Goal: Task Accomplishment & Management: Manage account settings

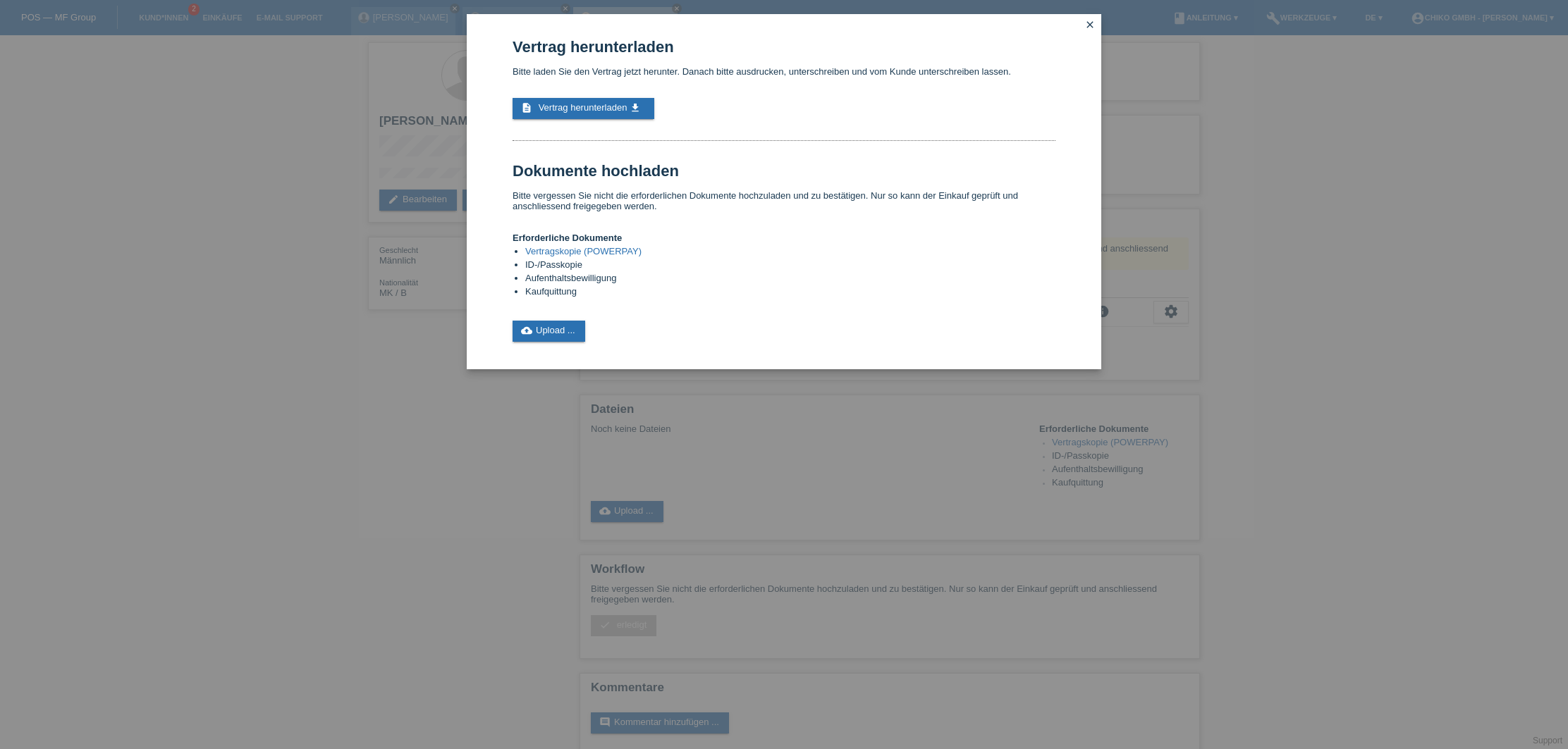
scroll to position [2, 0]
click at [569, 332] on link "cloud_upload Upload ..." at bounding box center [549, 331] width 72 height 21
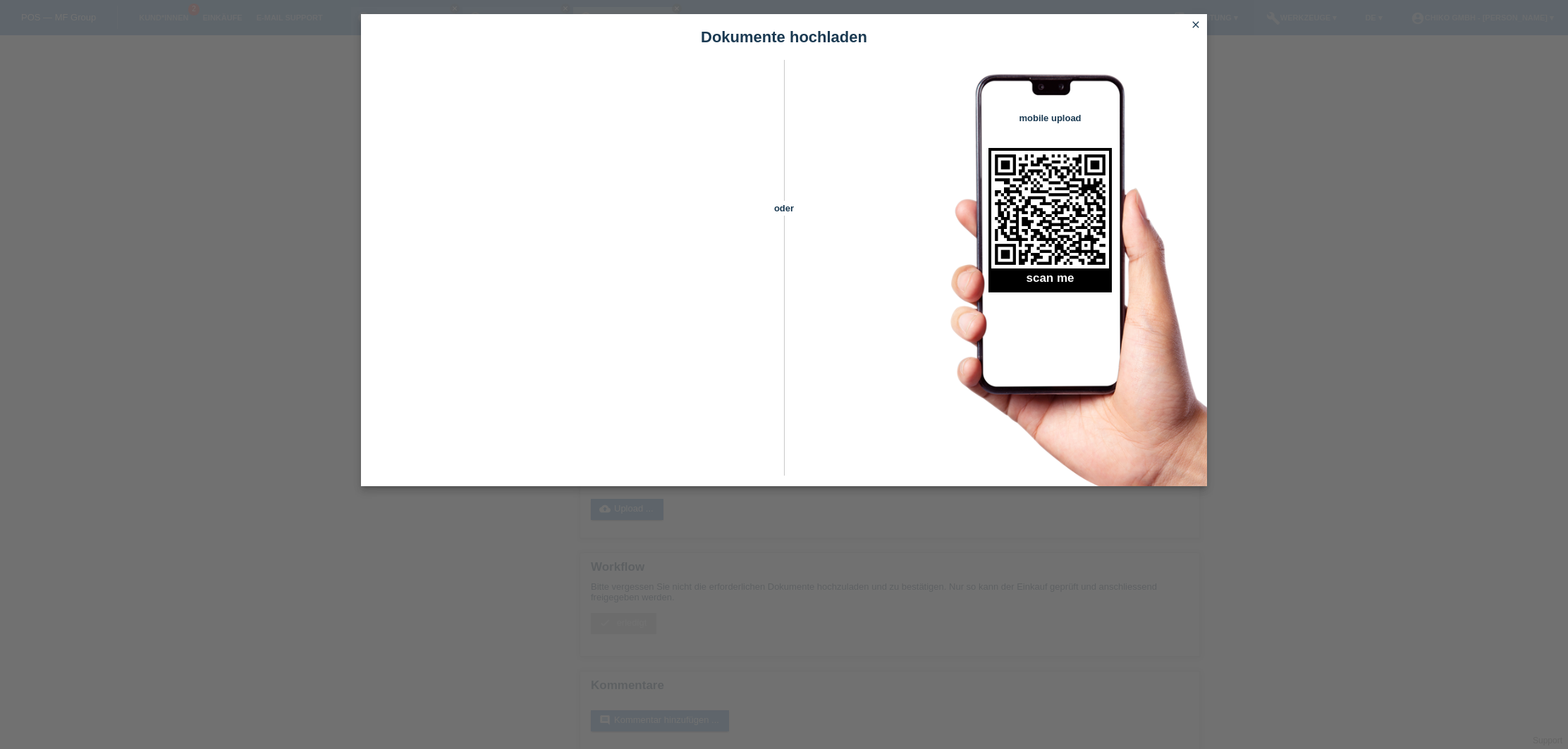
click at [1198, 27] on icon "close" at bounding box center [1196, 25] width 11 height 11
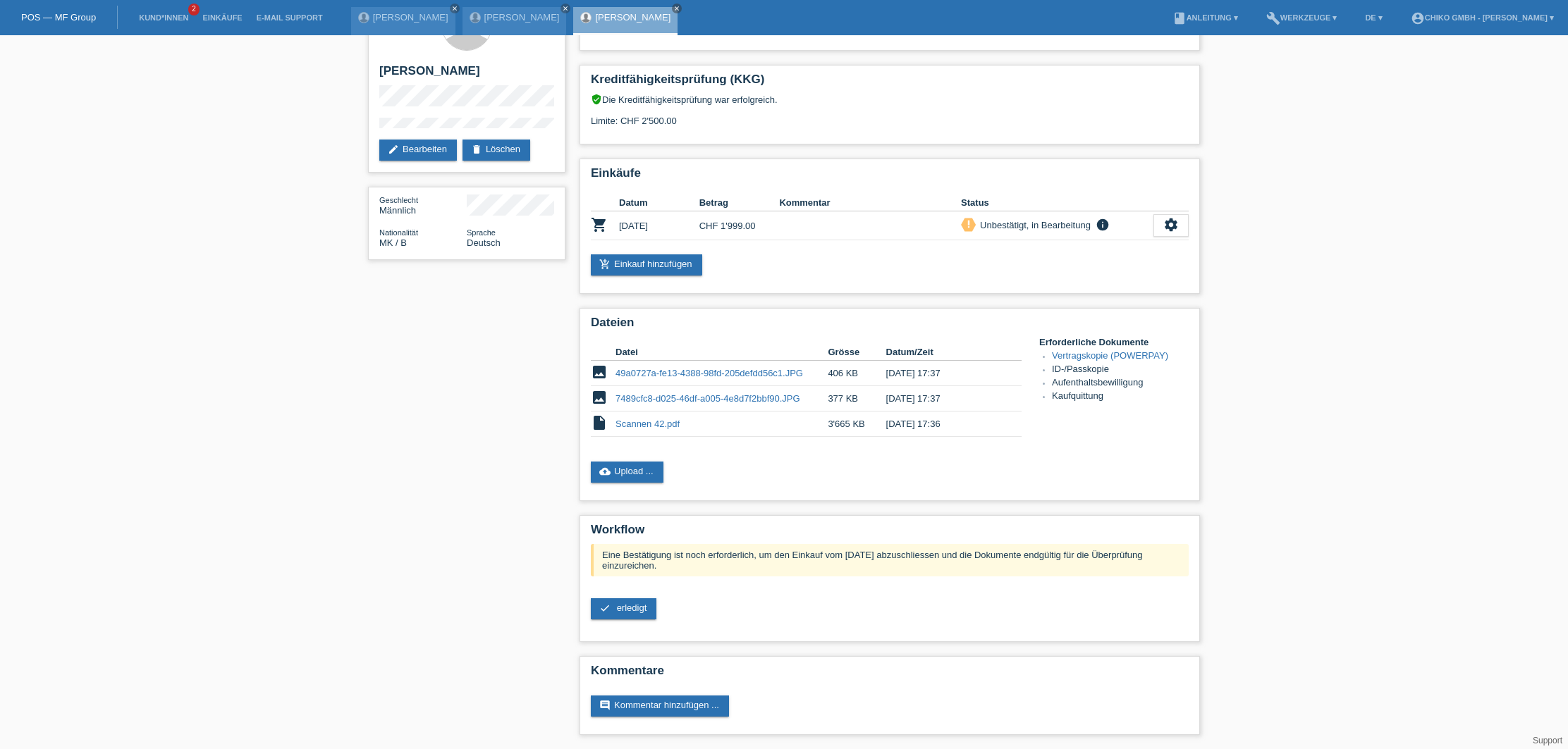
scroll to position [52, 0]
click at [622, 606] on span "erledigt" at bounding box center [632, 607] width 30 height 10
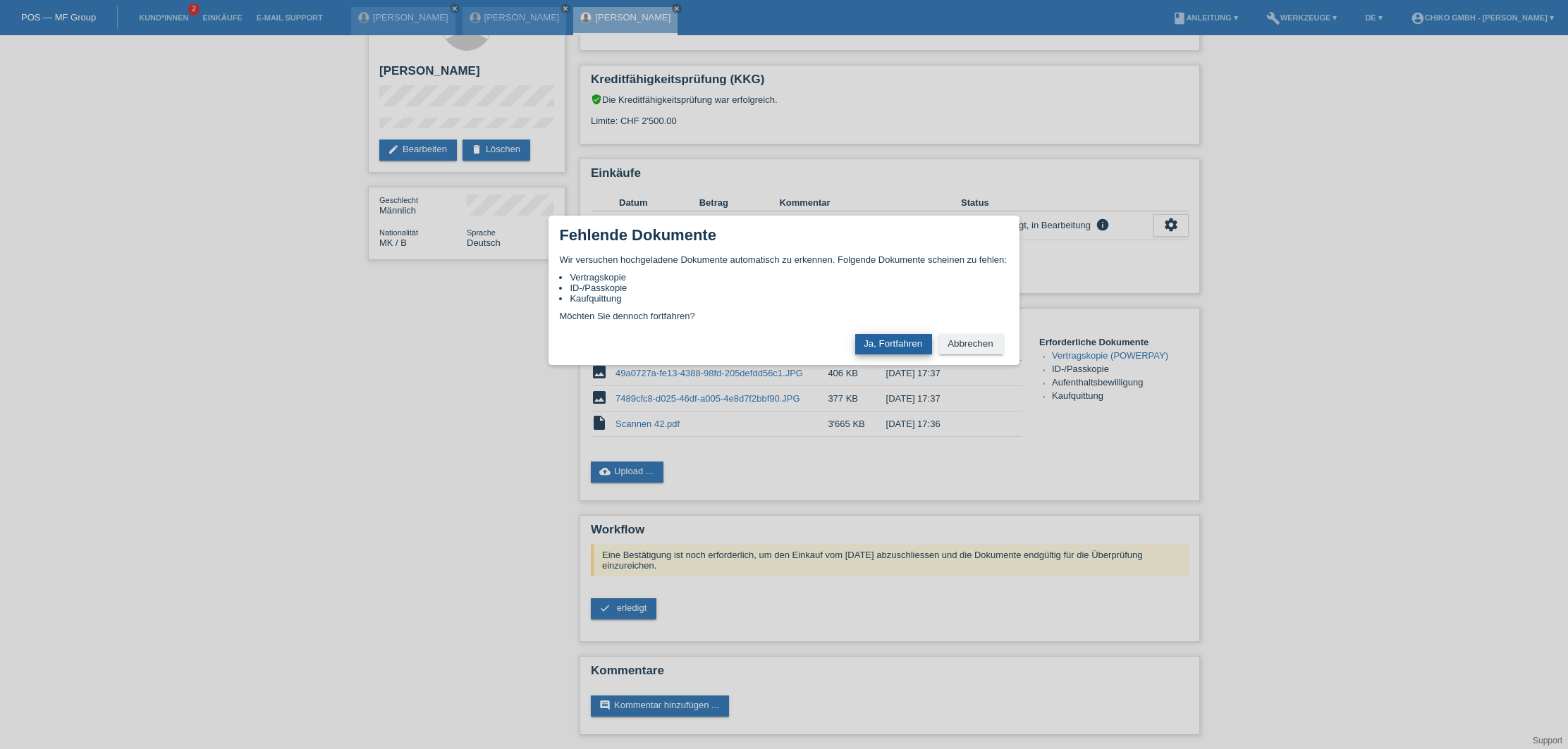
click at [906, 345] on button "Ja, Fortfahren" at bounding box center [893, 344] width 77 height 21
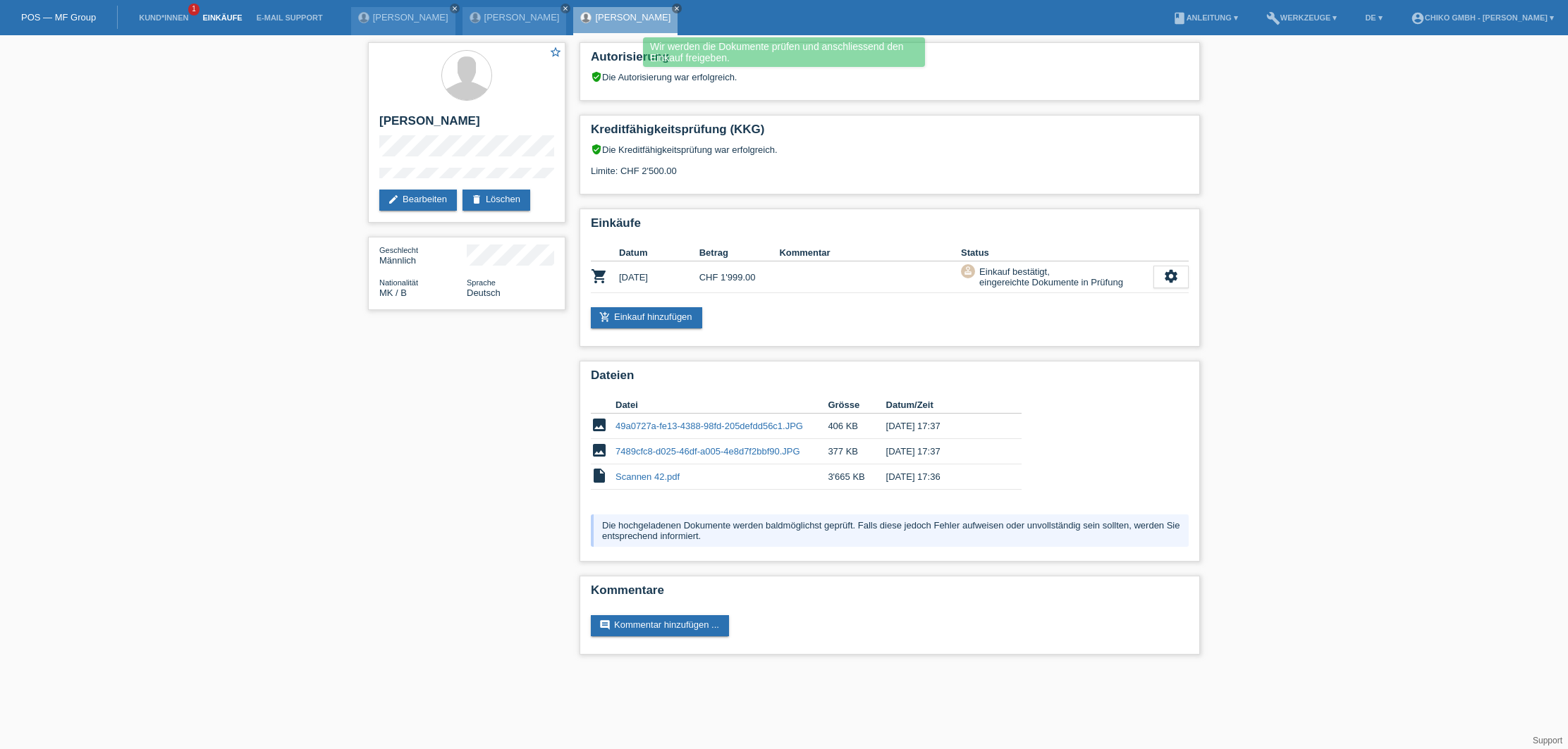
click at [222, 17] on link "Einkäufe" at bounding box center [222, 17] width 53 height 9
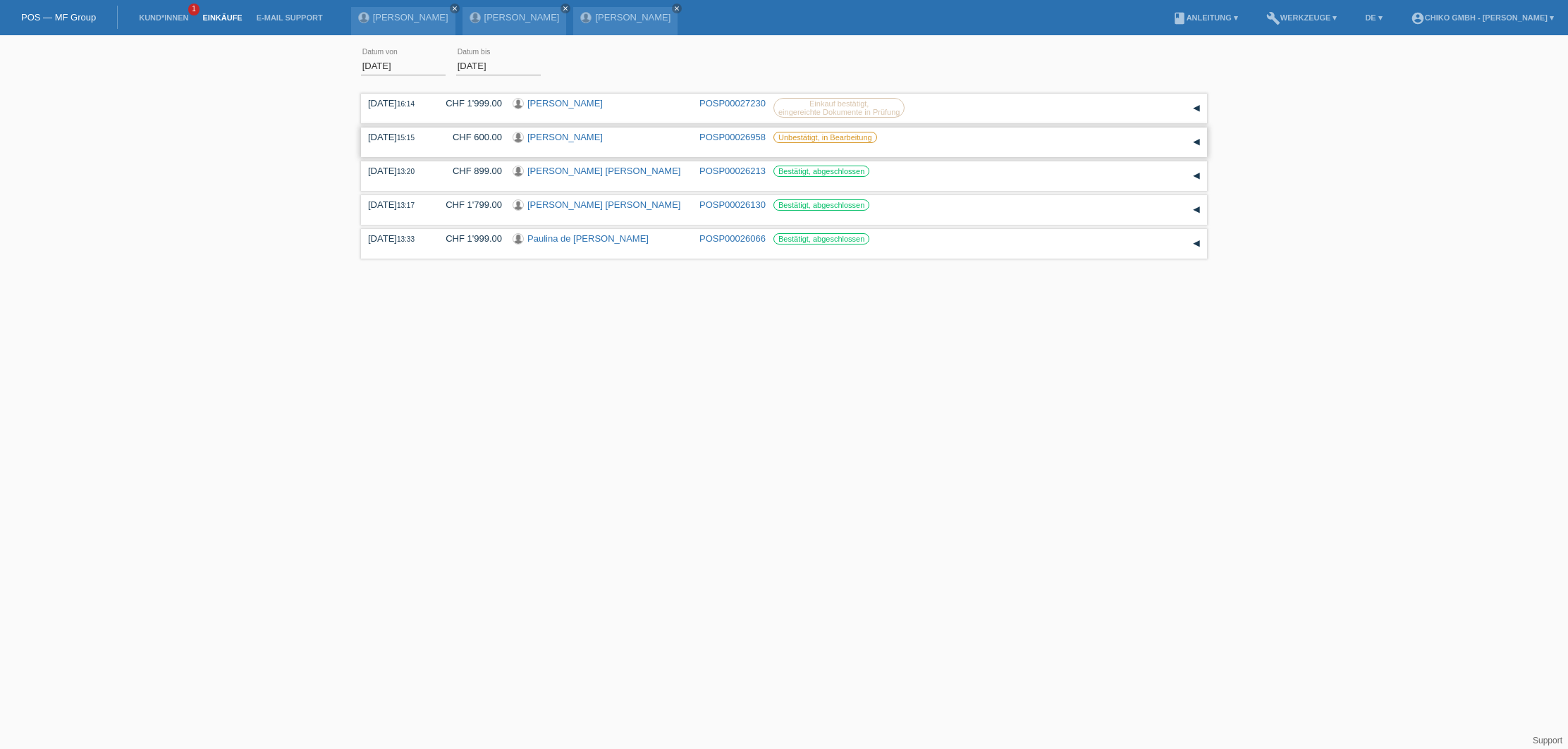
click at [591, 134] on link "Selamawit Gebremariam" at bounding box center [564, 136] width 75 height 10
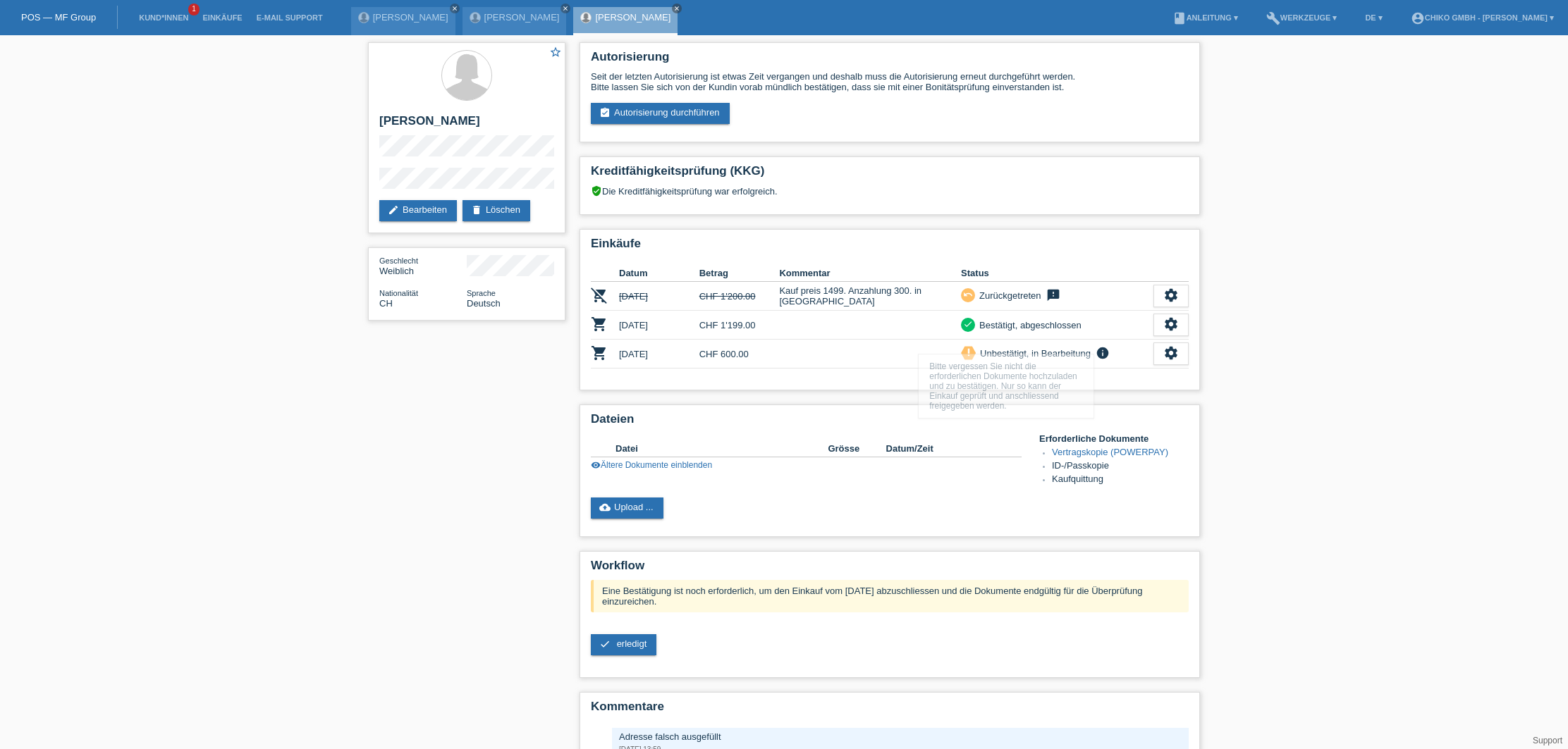
drag, startPoint x: 1240, startPoint y: 357, endPoint x: 1254, endPoint y: 360, distance: 14.3
click at [1246, 358] on div "star_border [PERSON_NAME] edit Bearbeiten delete Löschen Geschlecht Weiblich Na…" at bounding box center [784, 432] width 1568 height 796
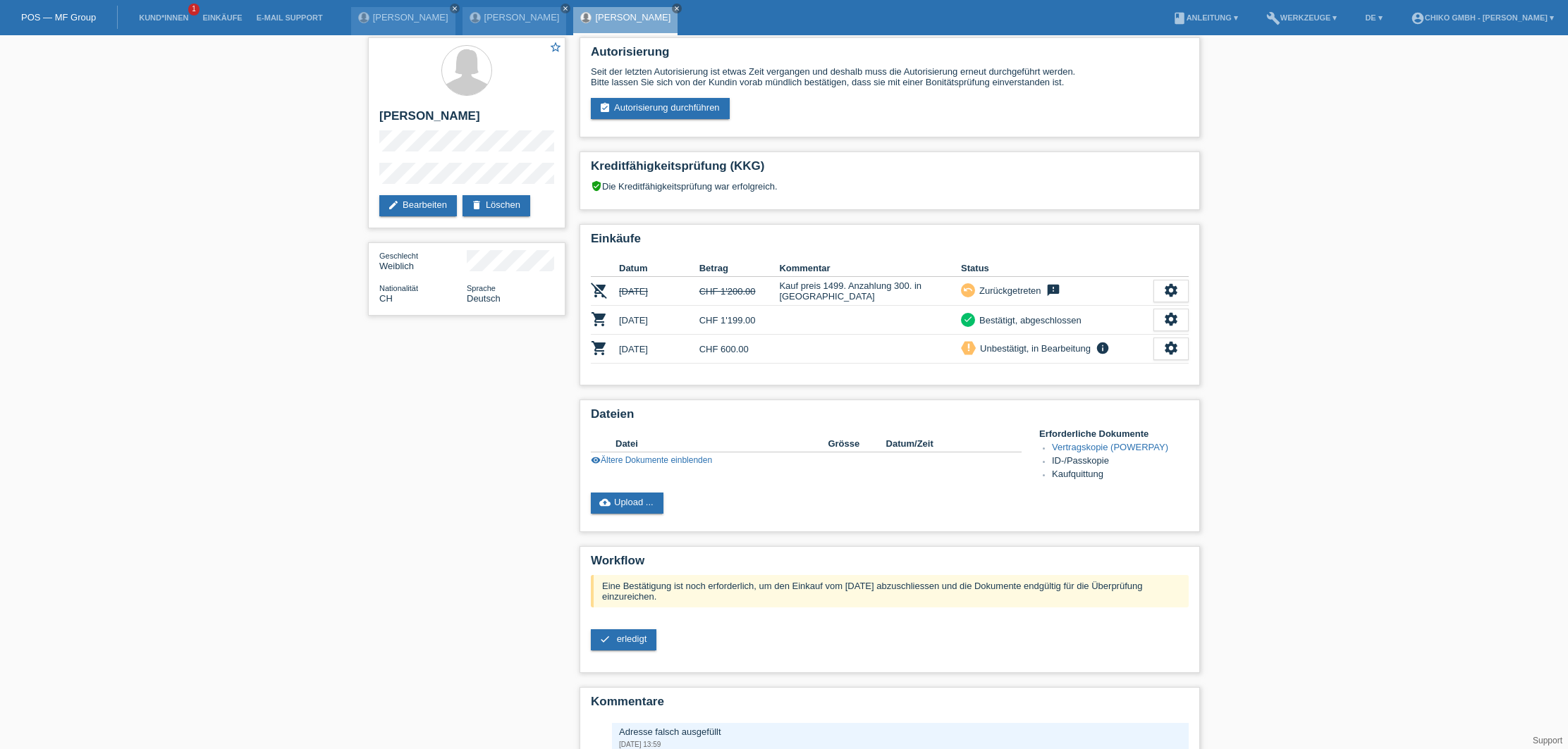
scroll to position [4, 0]
click at [391, 23] on div "Pinar DIncer close" at bounding box center [403, 21] width 104 height 29
click at [393, 19] on link "[PERSON_NAME]" at bounding box center [410, 17] width 75 height 10
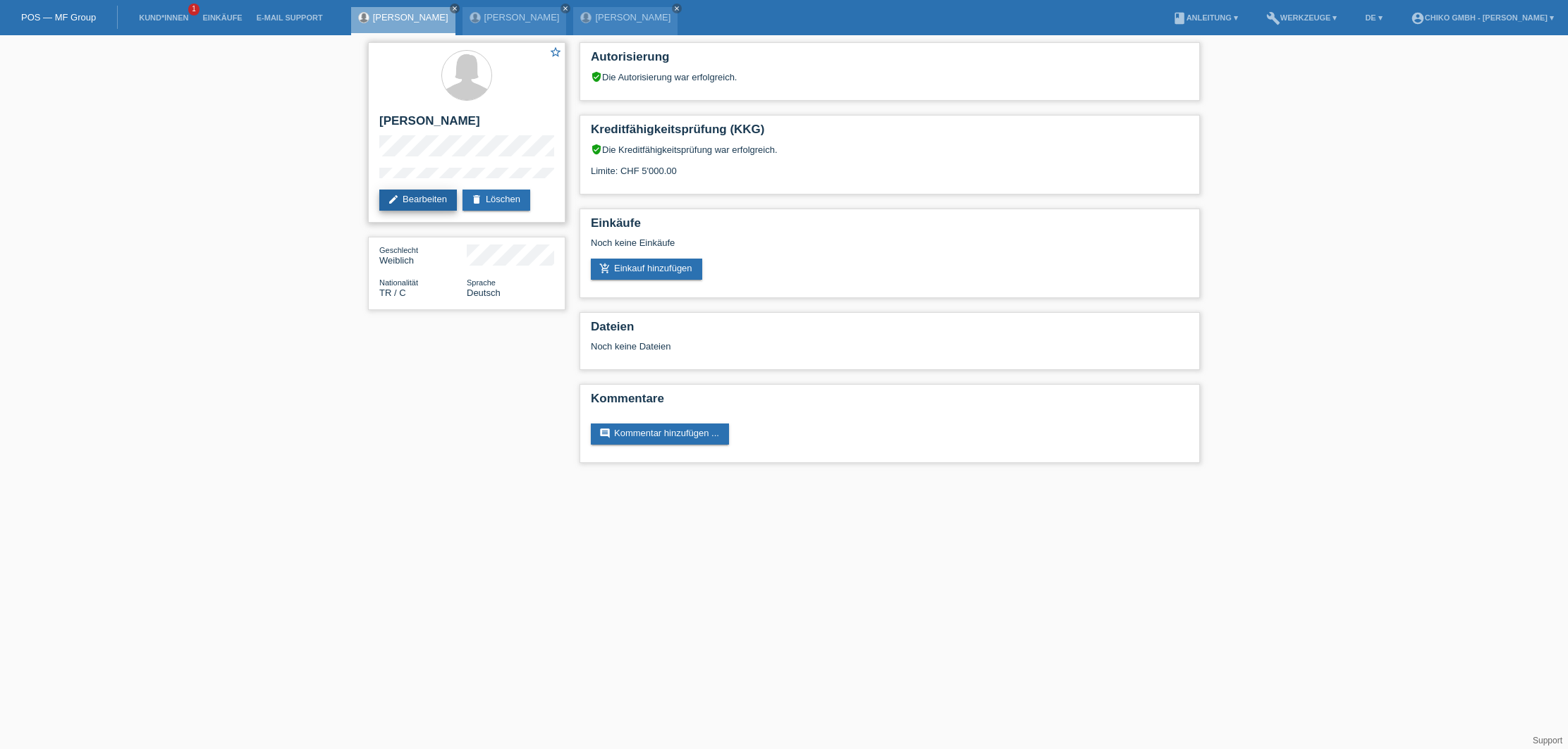
scroll to position [0, 1]
click at [416, 194] on link "edit Bearbeiten" at bounding box center [418, 200] width 78 height 21
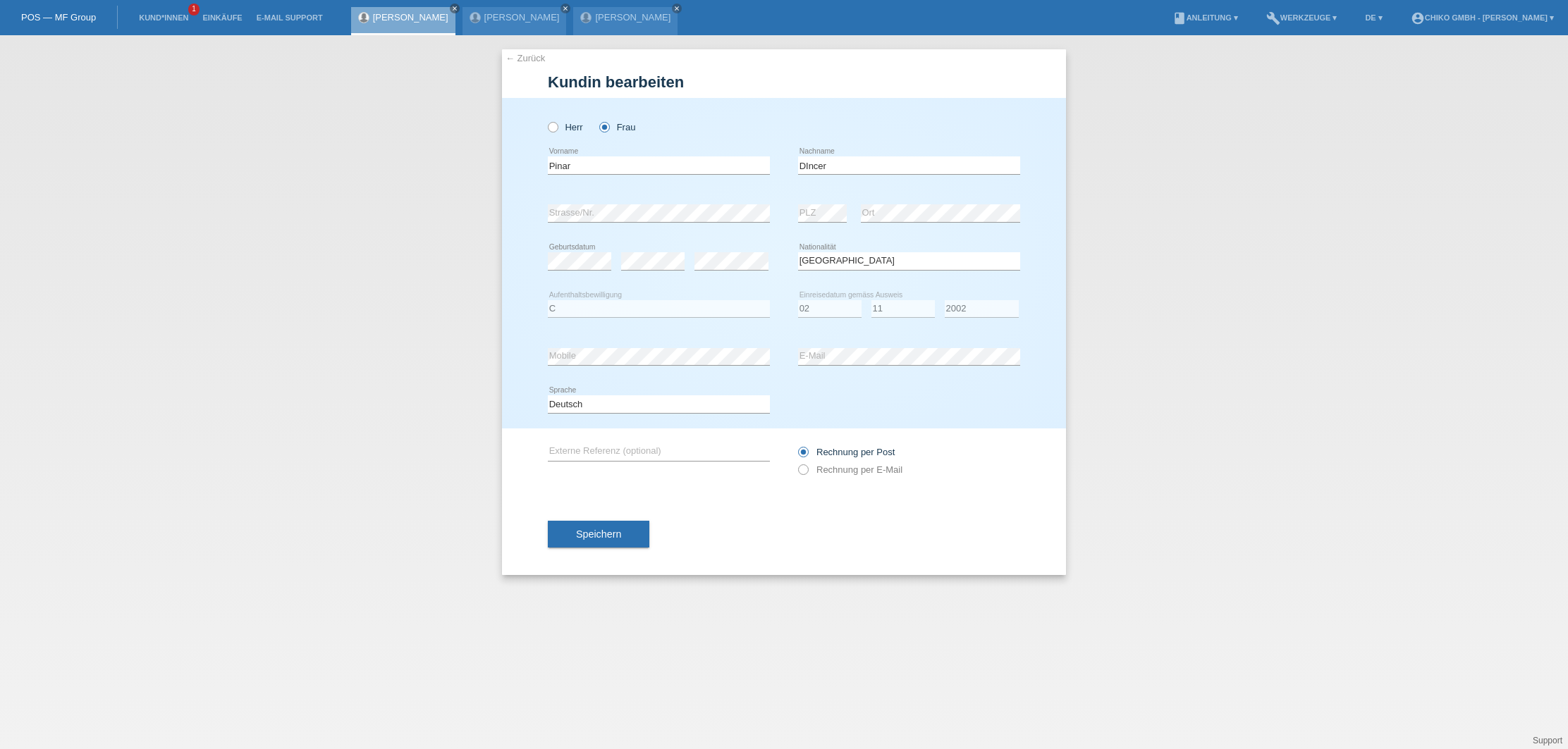
select select "TR"
select select "C"
select select "02"
select select "11"
select select "2002"
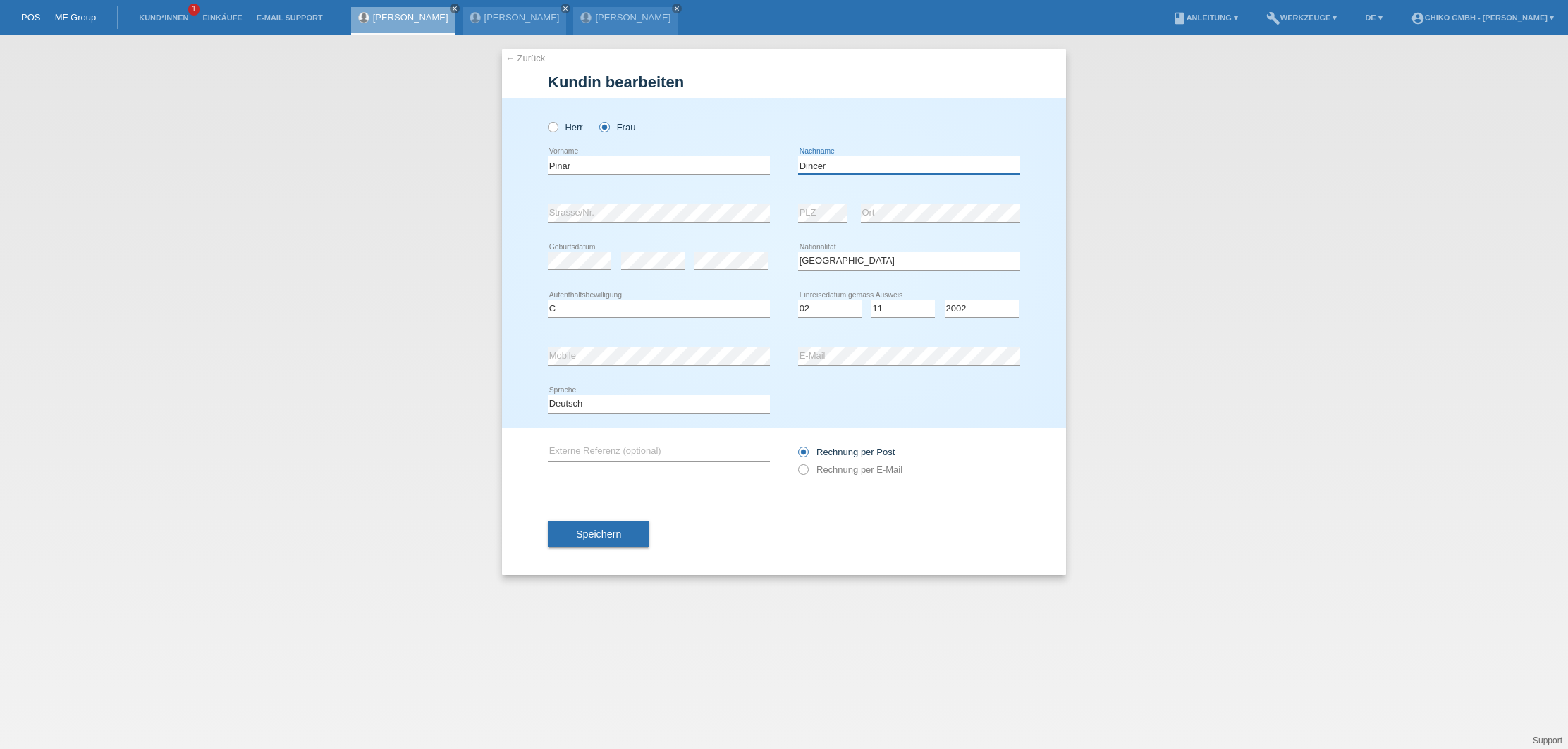
type input "Dincer"
click at [745, 438] on div "error Externe Referenz (optional)" at bounding box center [659, 452] width 222 height 48
click at [630, 524] on button "Speichern" at bounding box center [599, 534] width 102 height 27
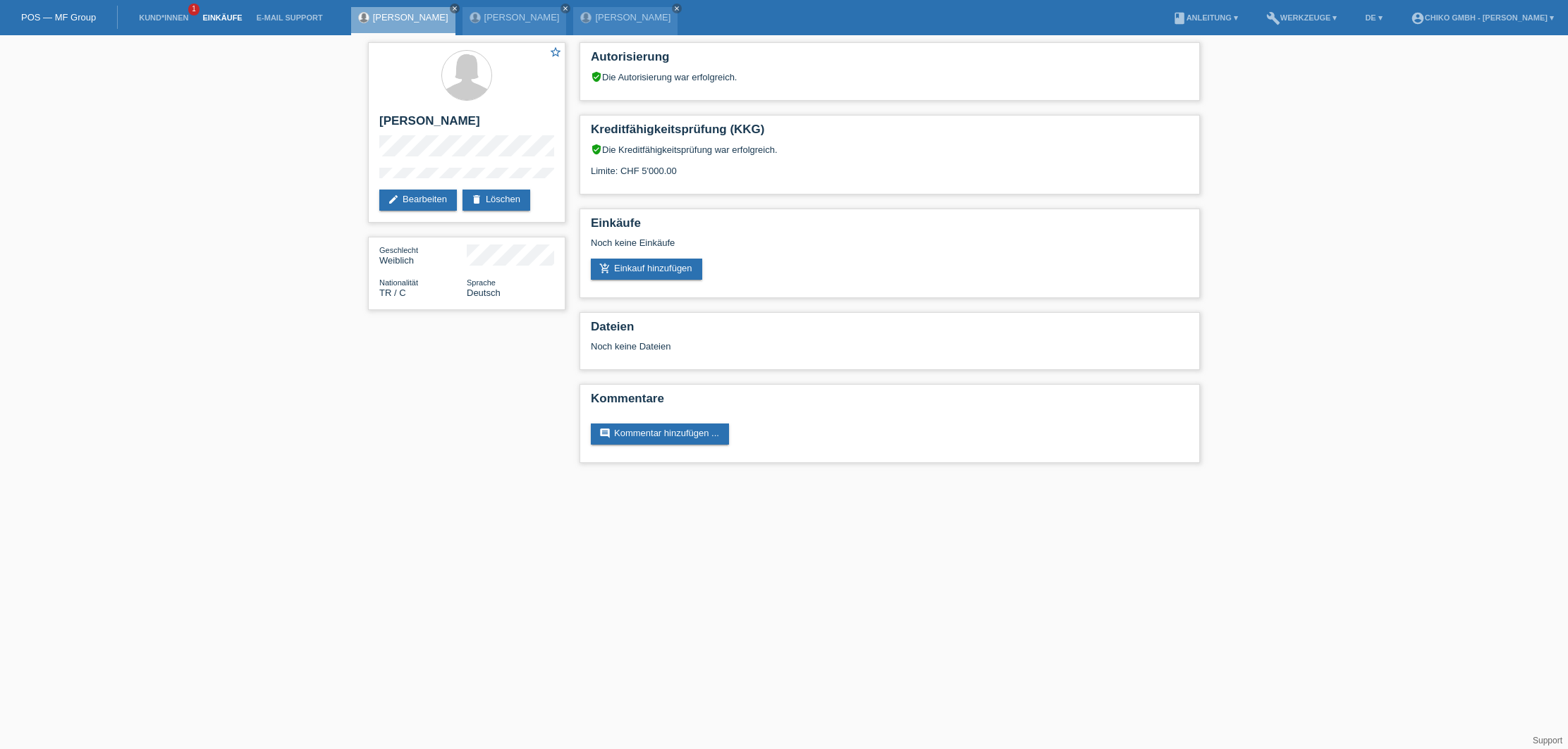
click at [229, 18] on link "Einkäufe" at bounding box center [222, 17] width 53 height 9
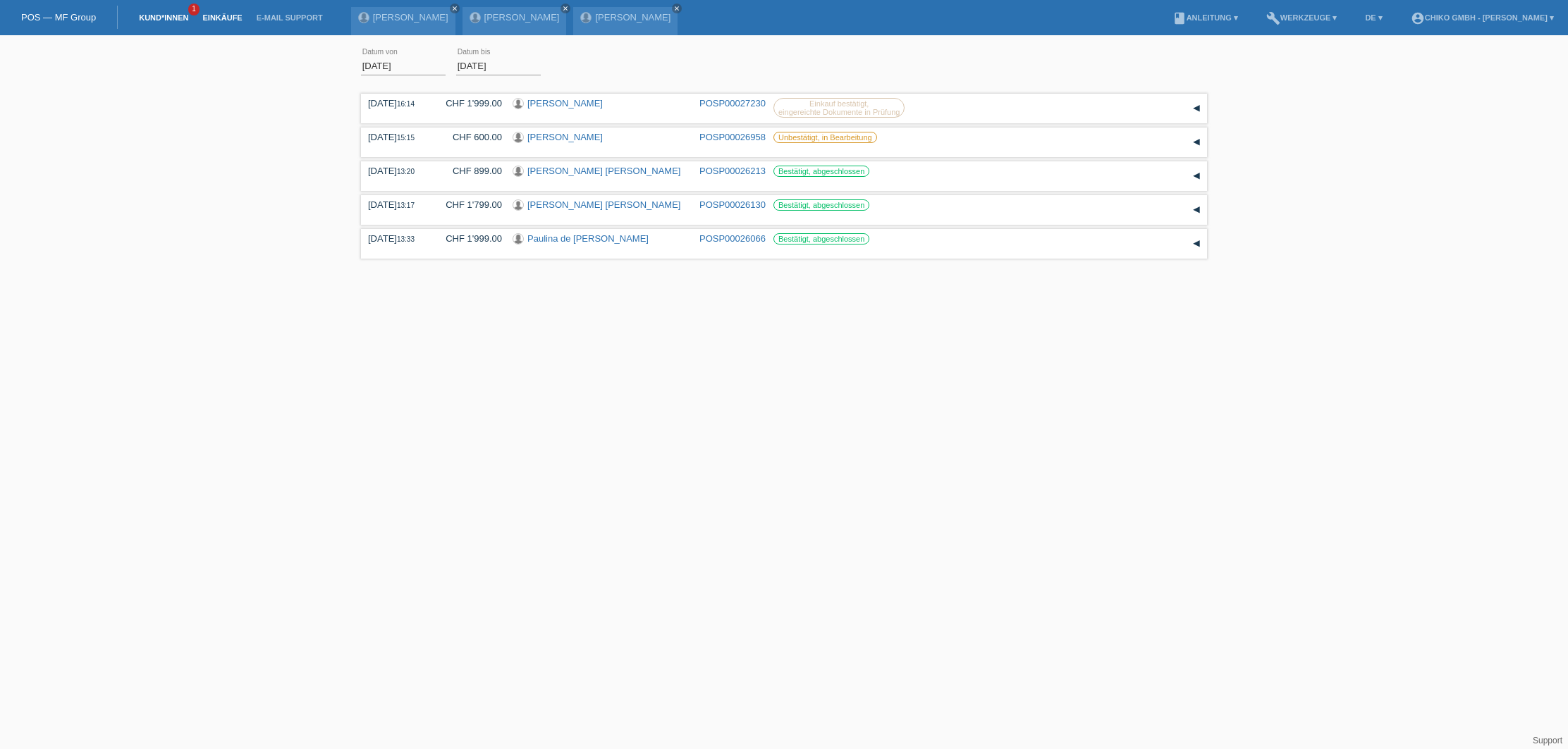
click at [164, 13] on link "Kund*innen" at bounding box center [164, 17] width 64 height 9
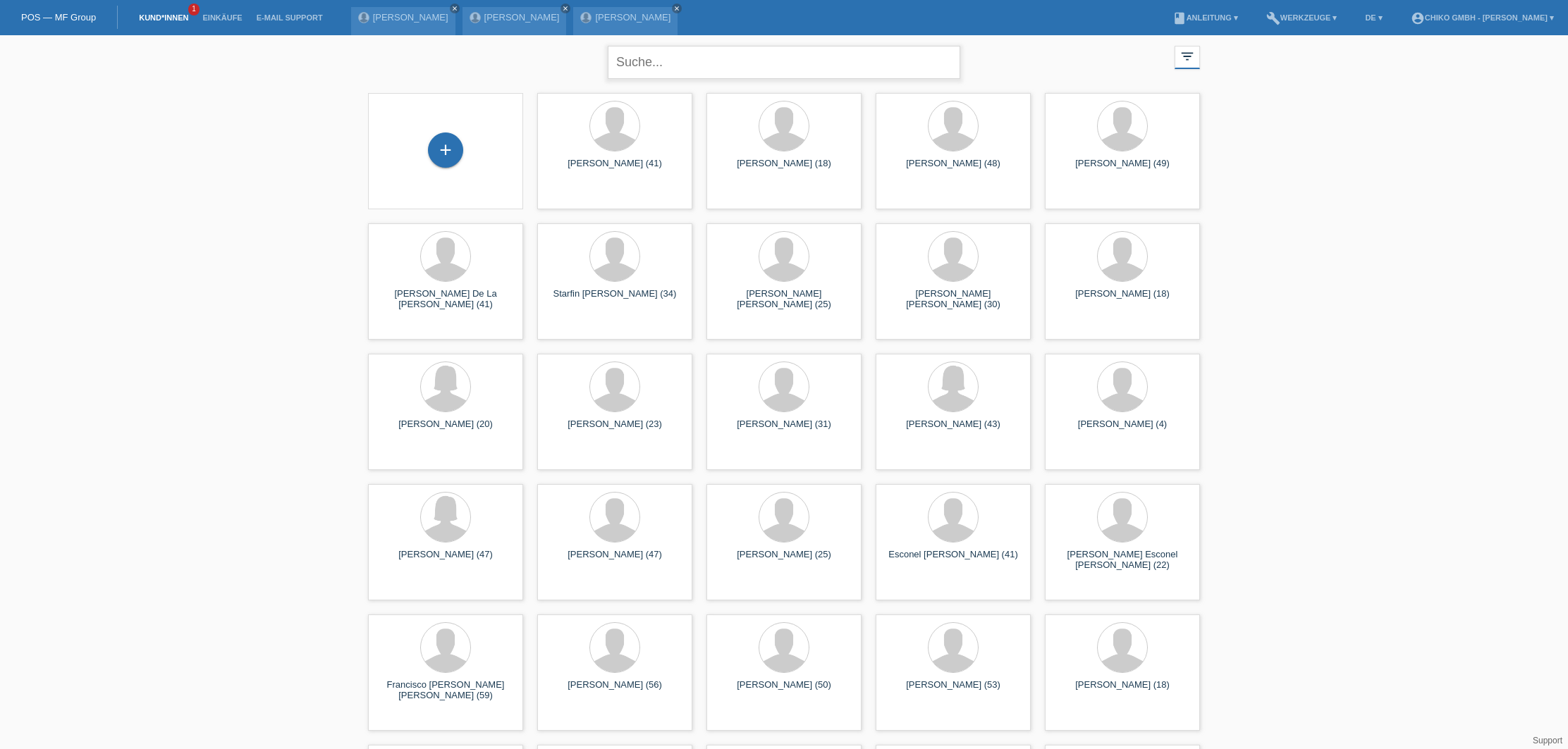
click at [713, 67] on input "text" at bounding box center [784, 63] width 353 height 33
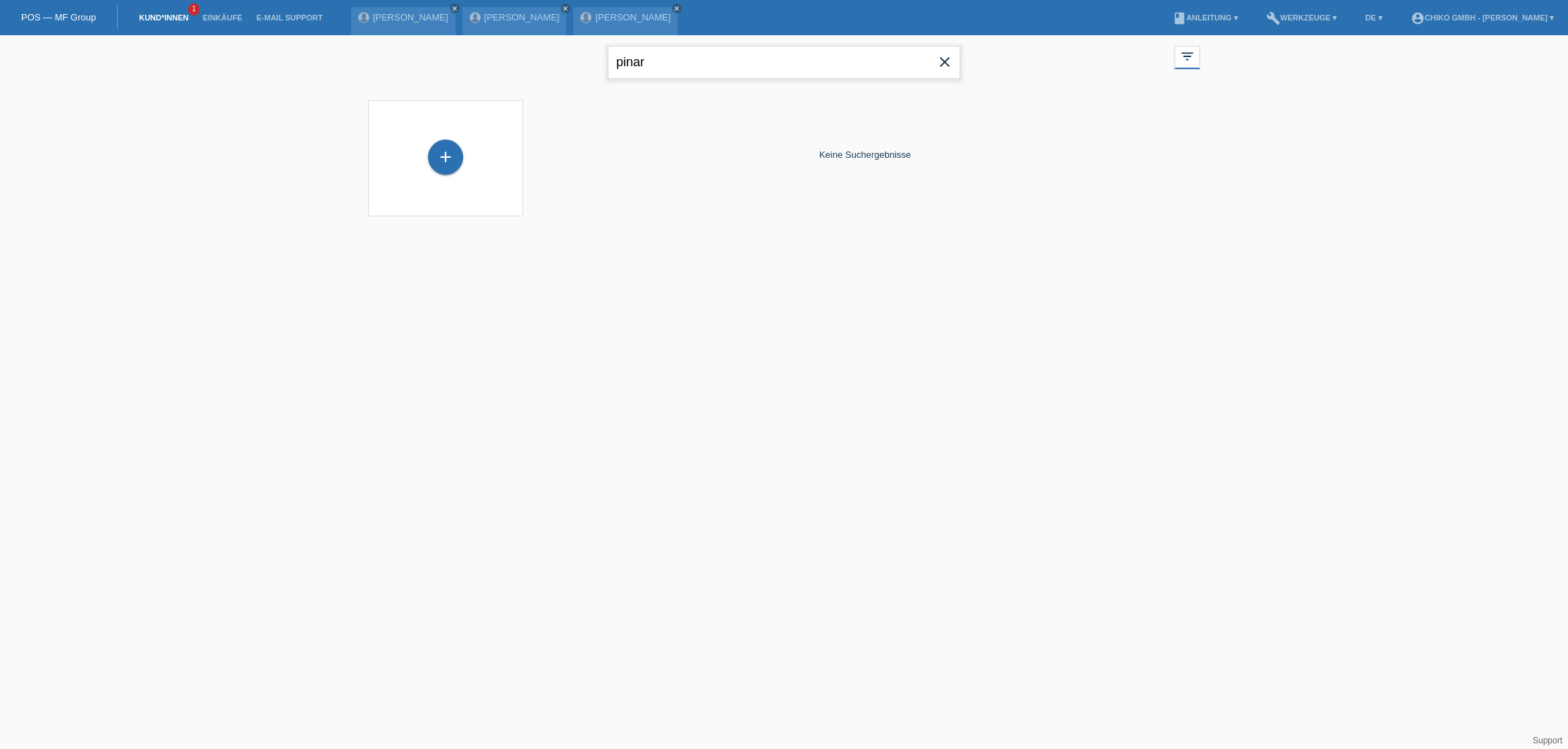
click at [720, 72] on input "pinar" at bounding box center [784, 63] width 353 height 33
type input "p"
click at [683, 71] on input "Dincer" at bounding box center [784, 63] width 353 height 33
type input "D"
click at [700, 234] on html "POS — MF Group Kund*innen 1 Einkäufe E-Mail Support Pinar DIncer close close cl…" at bounding box center [784, 117] width 1568 height 234
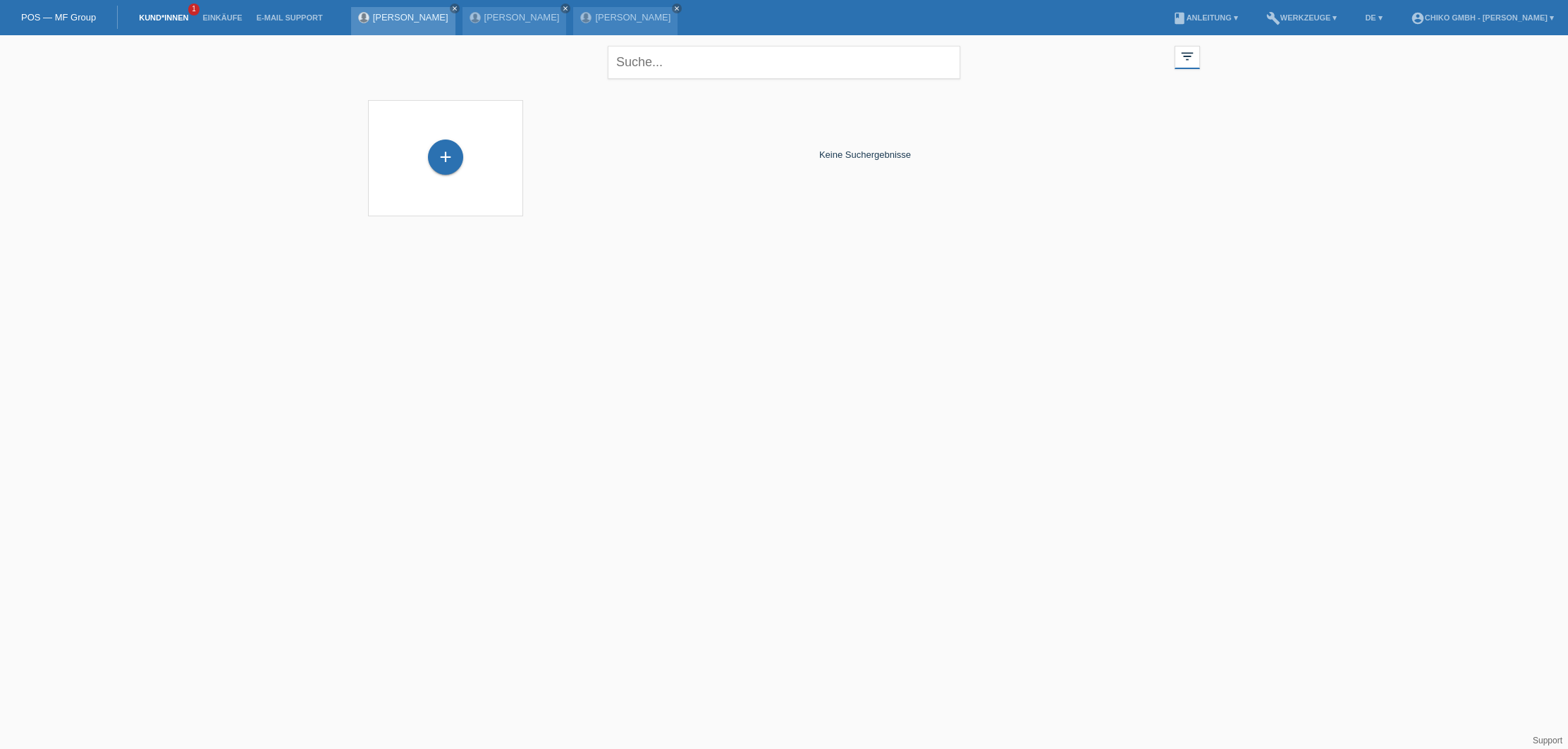
click at [405, 16] on link "[PERSON_NAME]" at bounding box center [410, 17] width 75 height 10
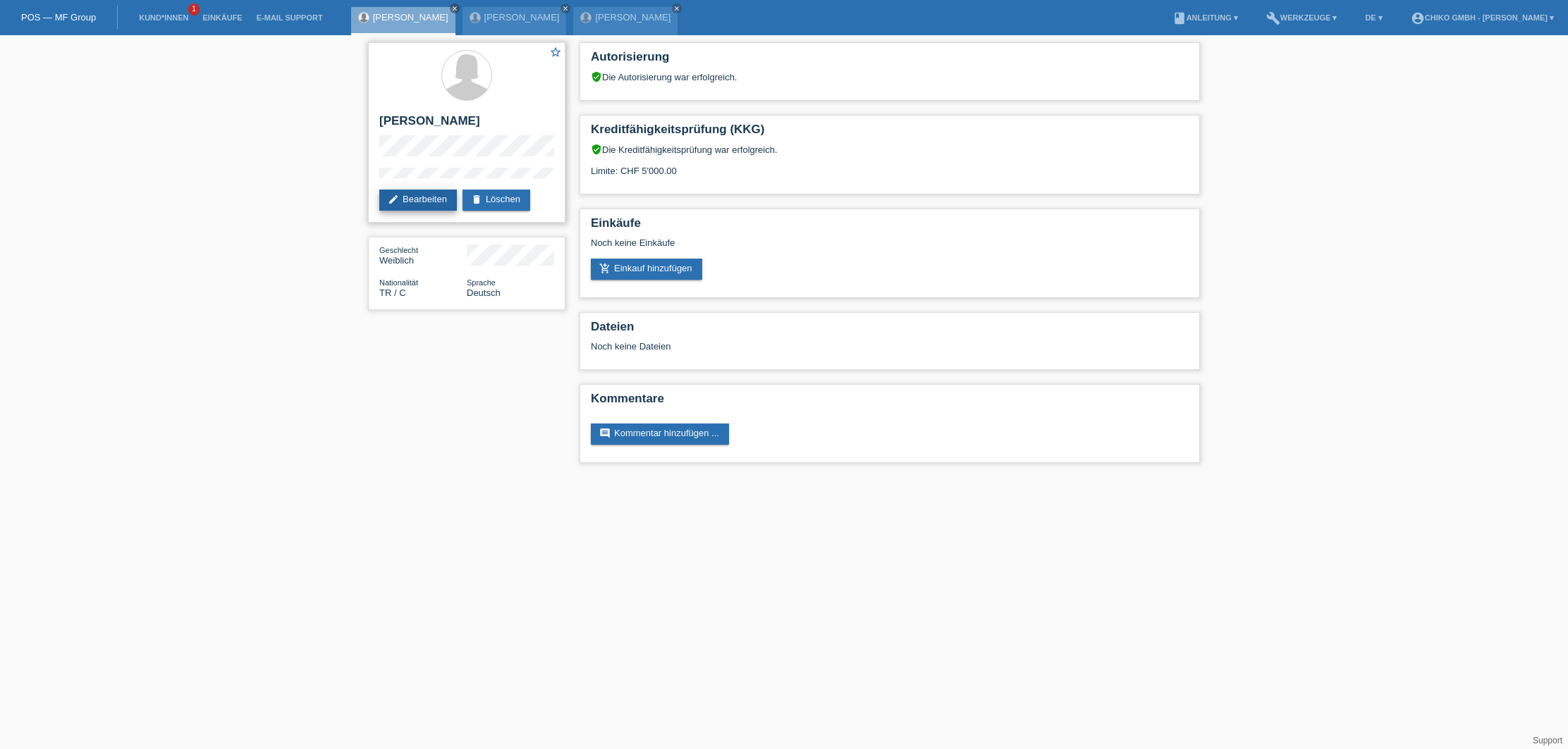
click at [426, 198] on link "edit Bearbeiten" at bounding box center [418, 200] width 78 height 21
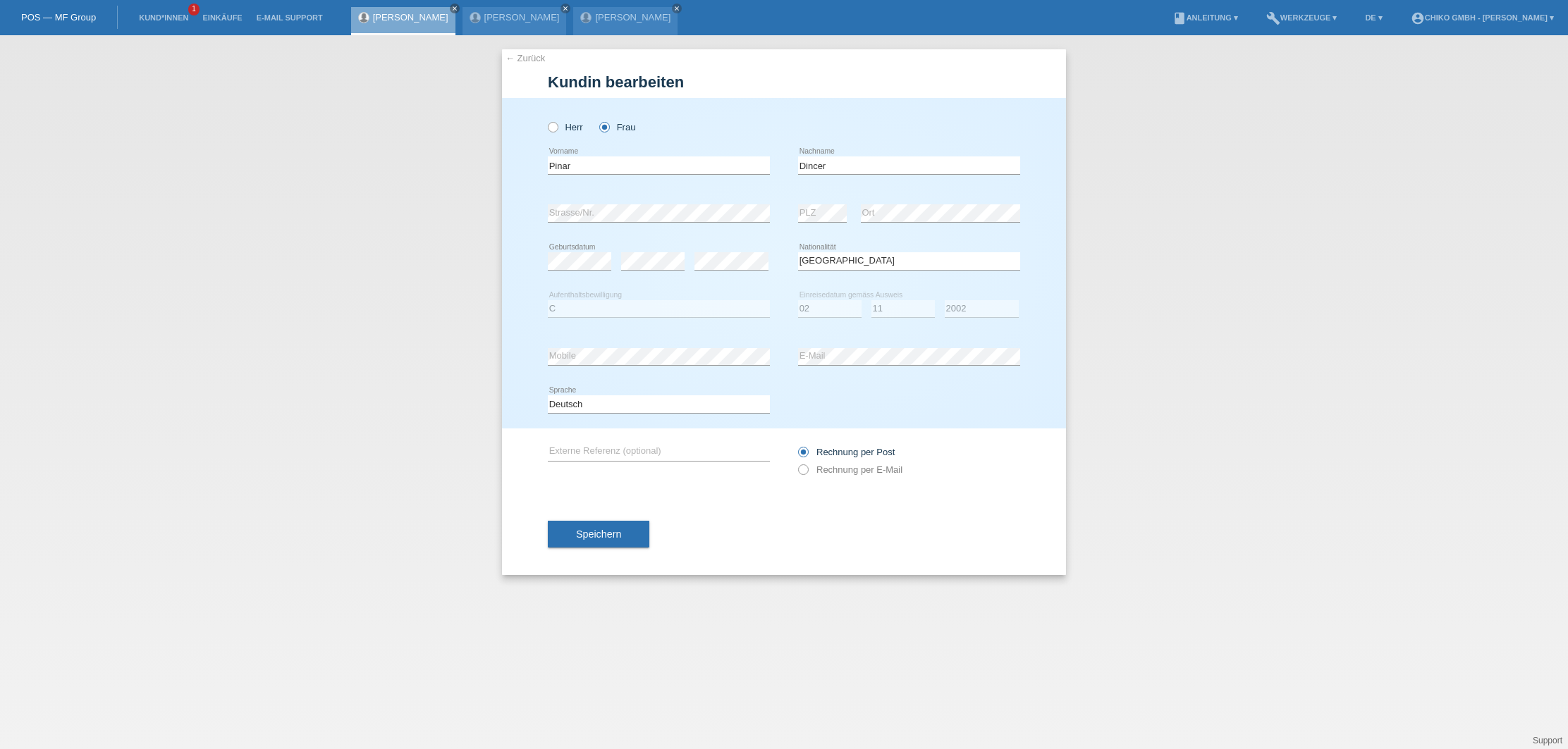
select select "TR"
select select "C"
select select "02"
select select "11"
select select "2002"
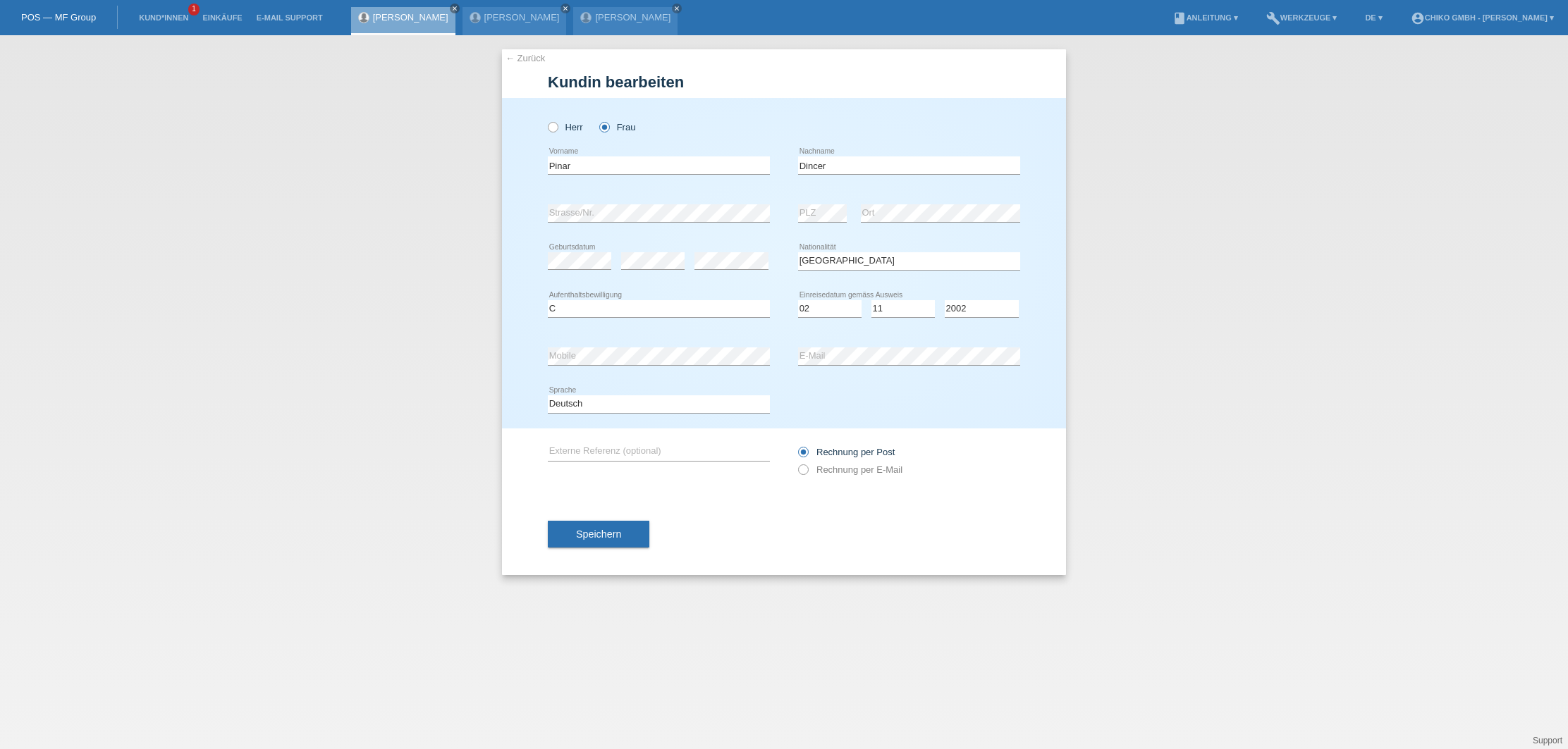
click at [621, 536] on span "Speichern" at bounding box center [598, 534] width 45 height 11
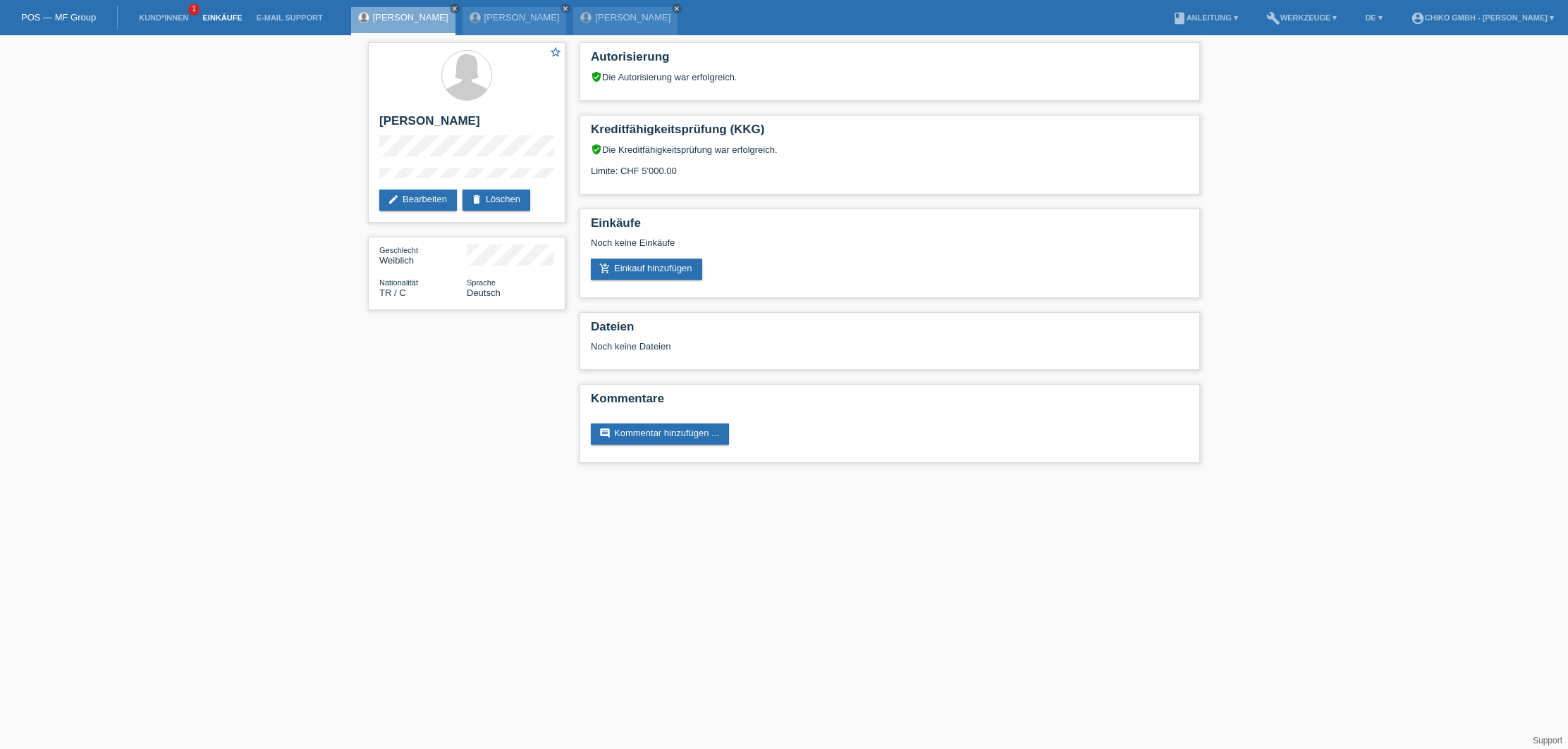
click at [218, 17] on link "Einkäufe" at bounding box center [222, 17] width 53 height 9
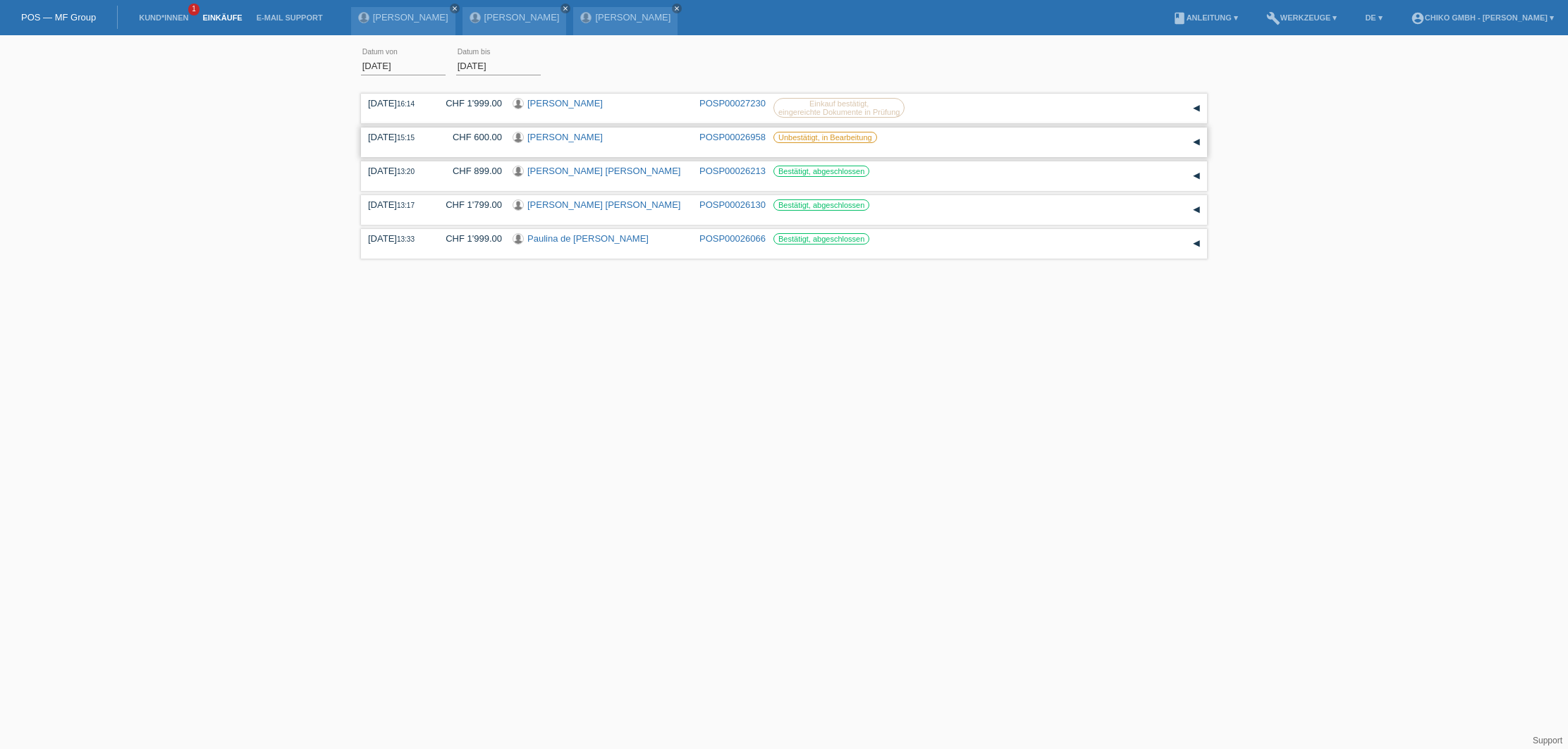
click at [815, 140] on label "Unbestätigt, in Bearbeitung" at bounding box center [825, 137] width 104 height 11
click at [709, 133] on link "POSP00026958" at bounding box center [732, 136] width 66 height 10
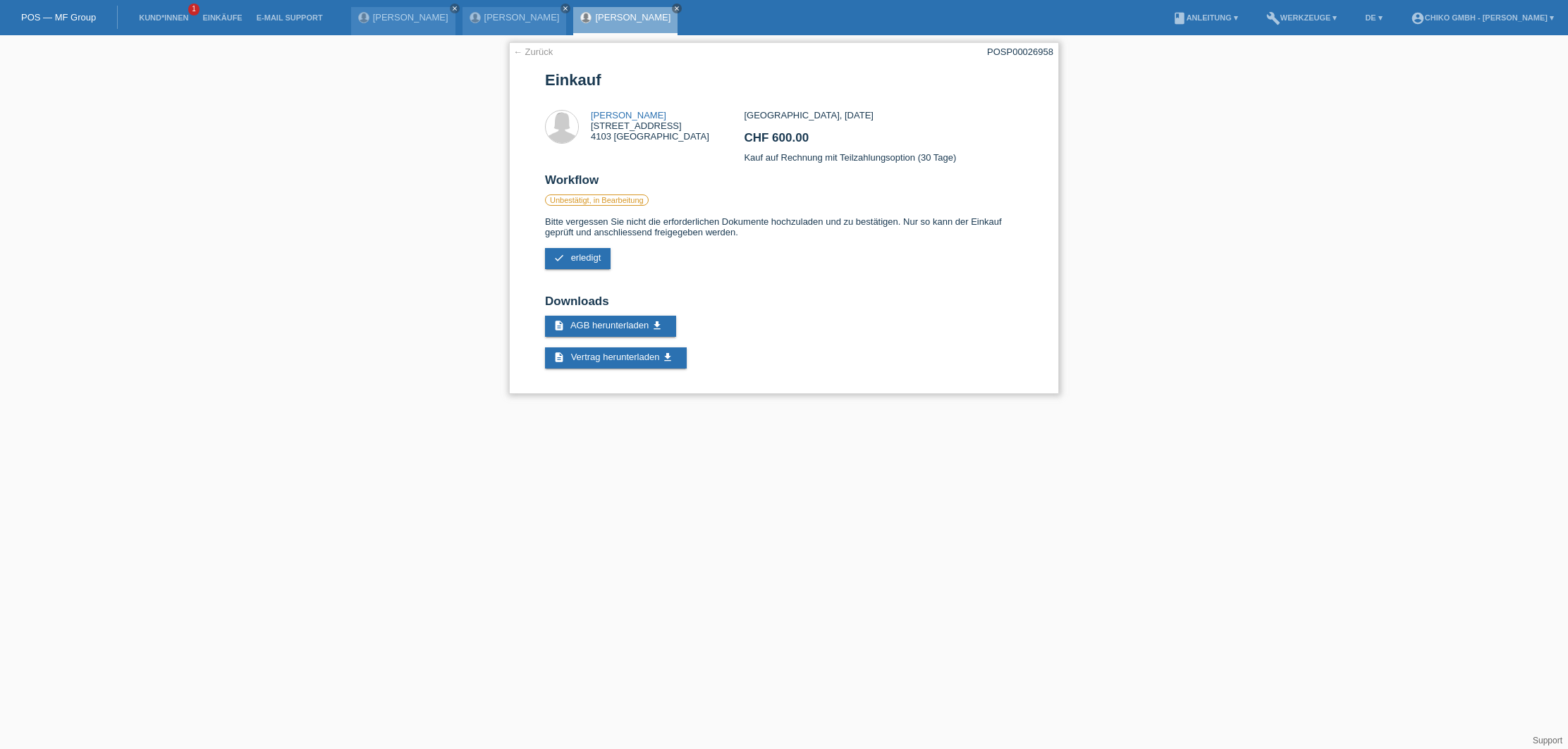
click at [935, 297] on h2 "Downloads" at bounding box center [784, 305] width 478 height 21
click at [673, 10] on icon "close" at bounding box center [676, 8] width 7 height 7
click at [215, 18] on link "Einkäufe" at bounding box center [222, 17] width 53 height 9
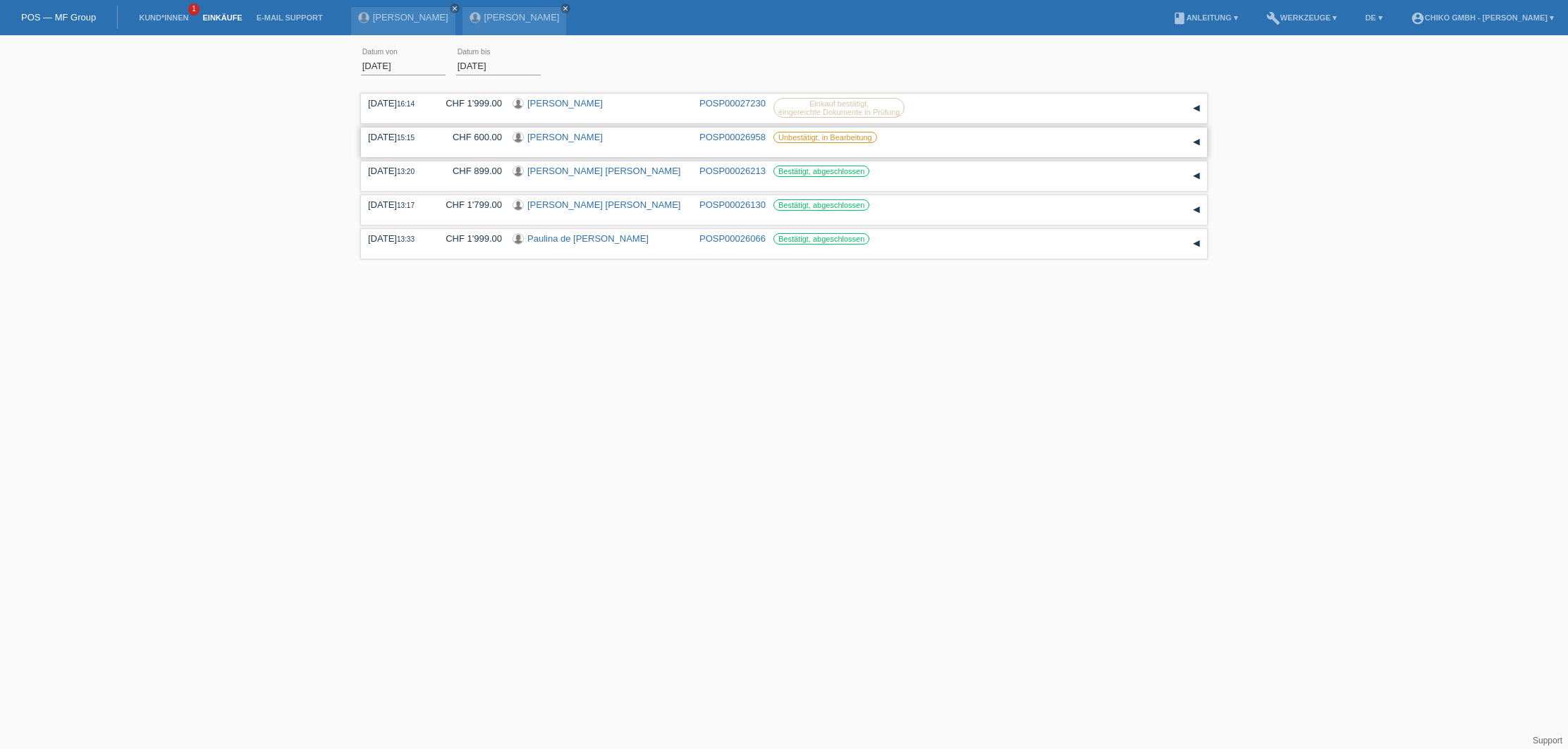
click at [576, 136] on link "[PERSON_NAME]" at bounding box center [564, 136] width 75 height 10
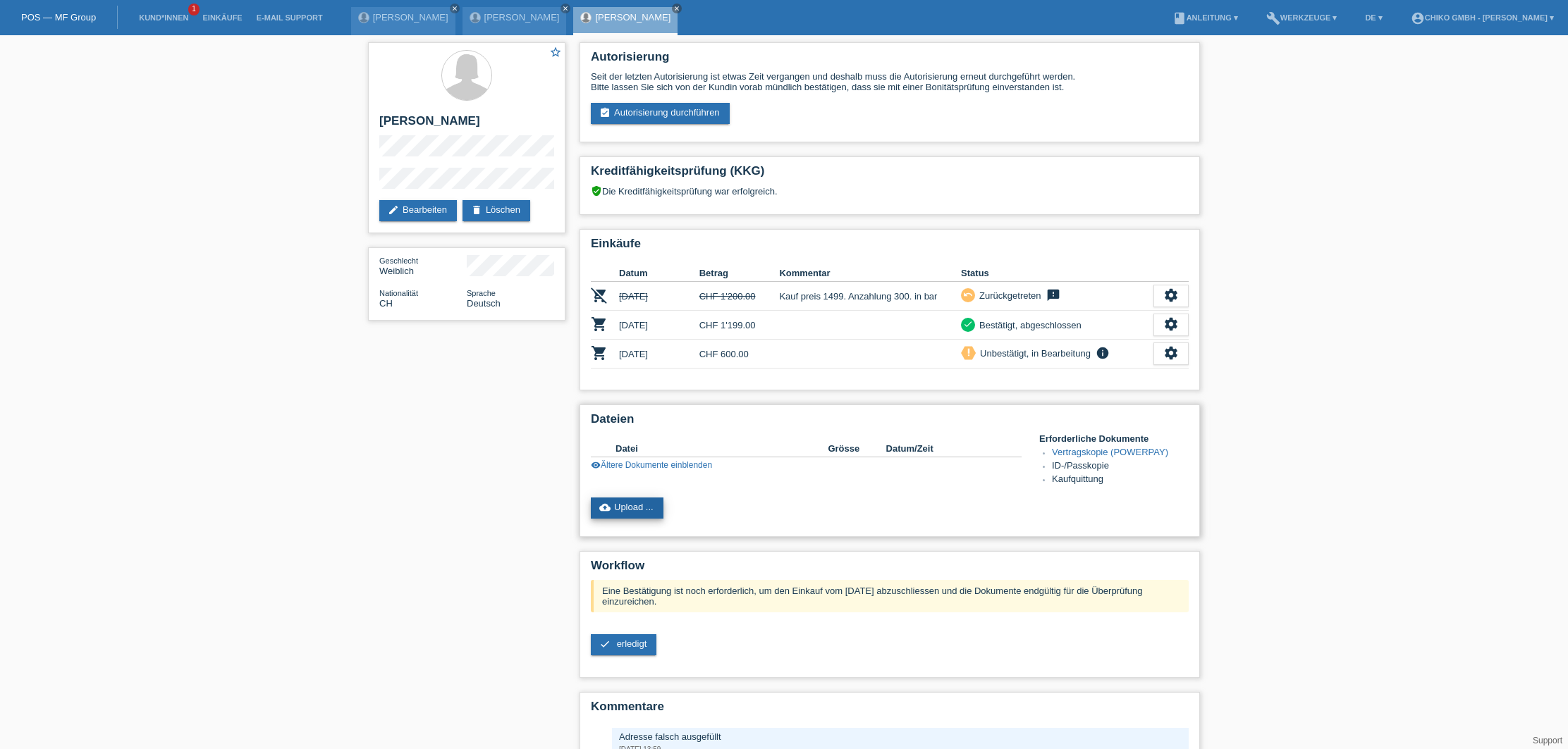
click at [628, 513] on link "cloud_upload Upload ..." at bounding box center [626, 508] width 72 height 21
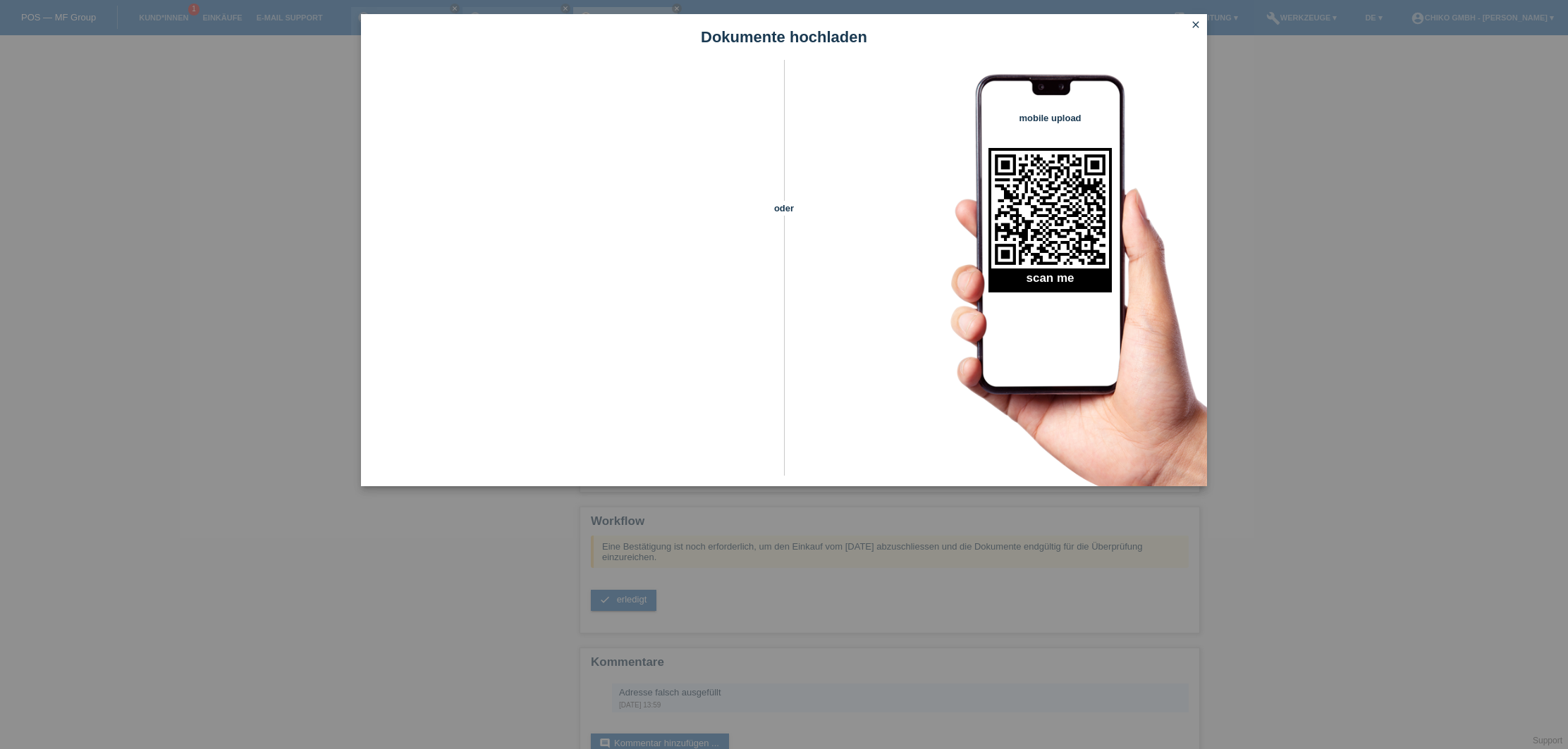
scroll to position [44, 0]
drag, startPoint x: 212, startPoint y: 356, endPoint x: 247, endPoint y: 358, distance: 35.1
click at [217, 355] on div "Dokumente hochladen oder mobile upload scan me close" at bounding box center [784, 374] width 1568 height 749
click at [399, 613] on div "Dokumente hochladen oder mobile upload scan me close" at bounding box center [784, 374] width 1568 height 749
click at [1198, 25] on icon "close" at bounding box center [1196, 25] width 11 height 11
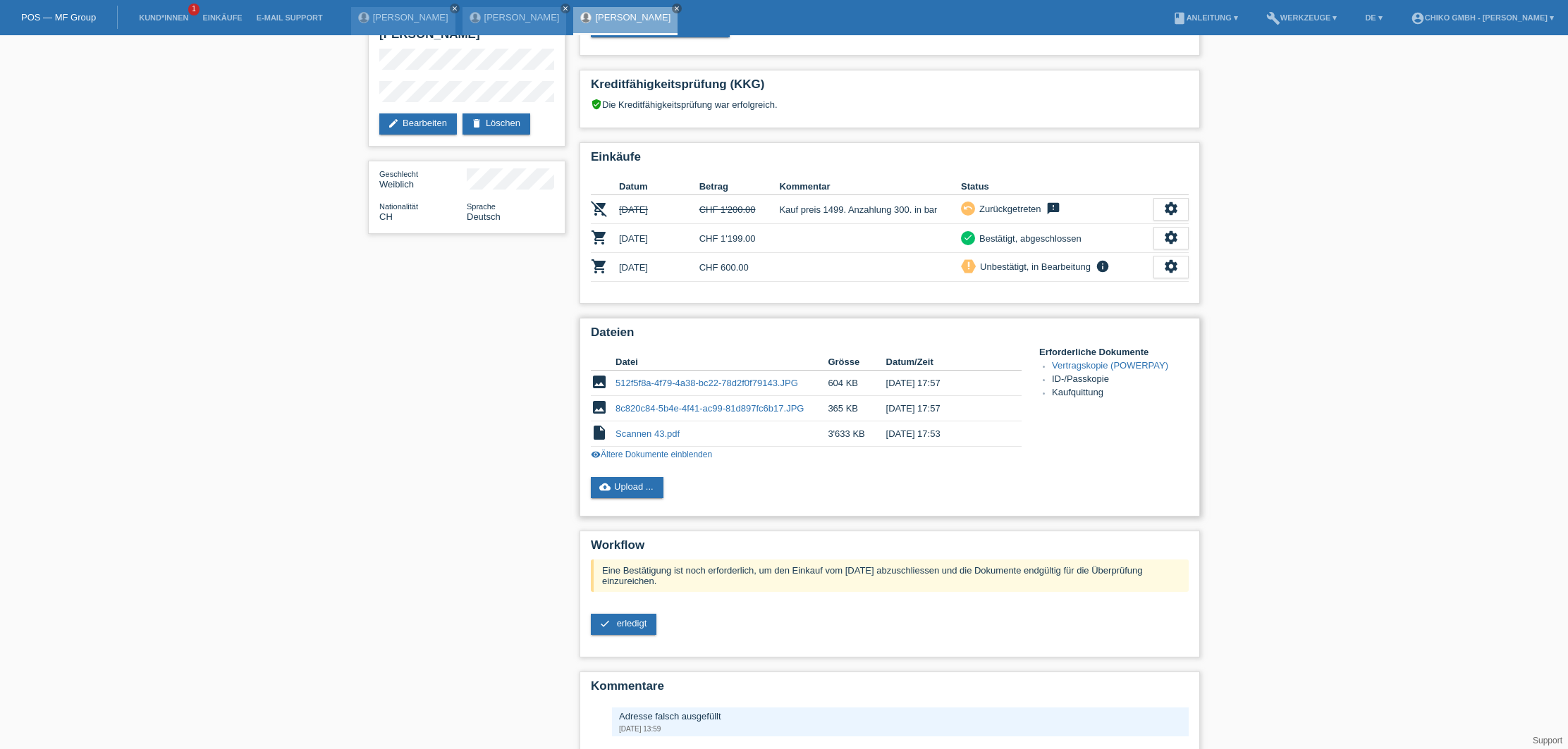
scroll to position [90, 0]
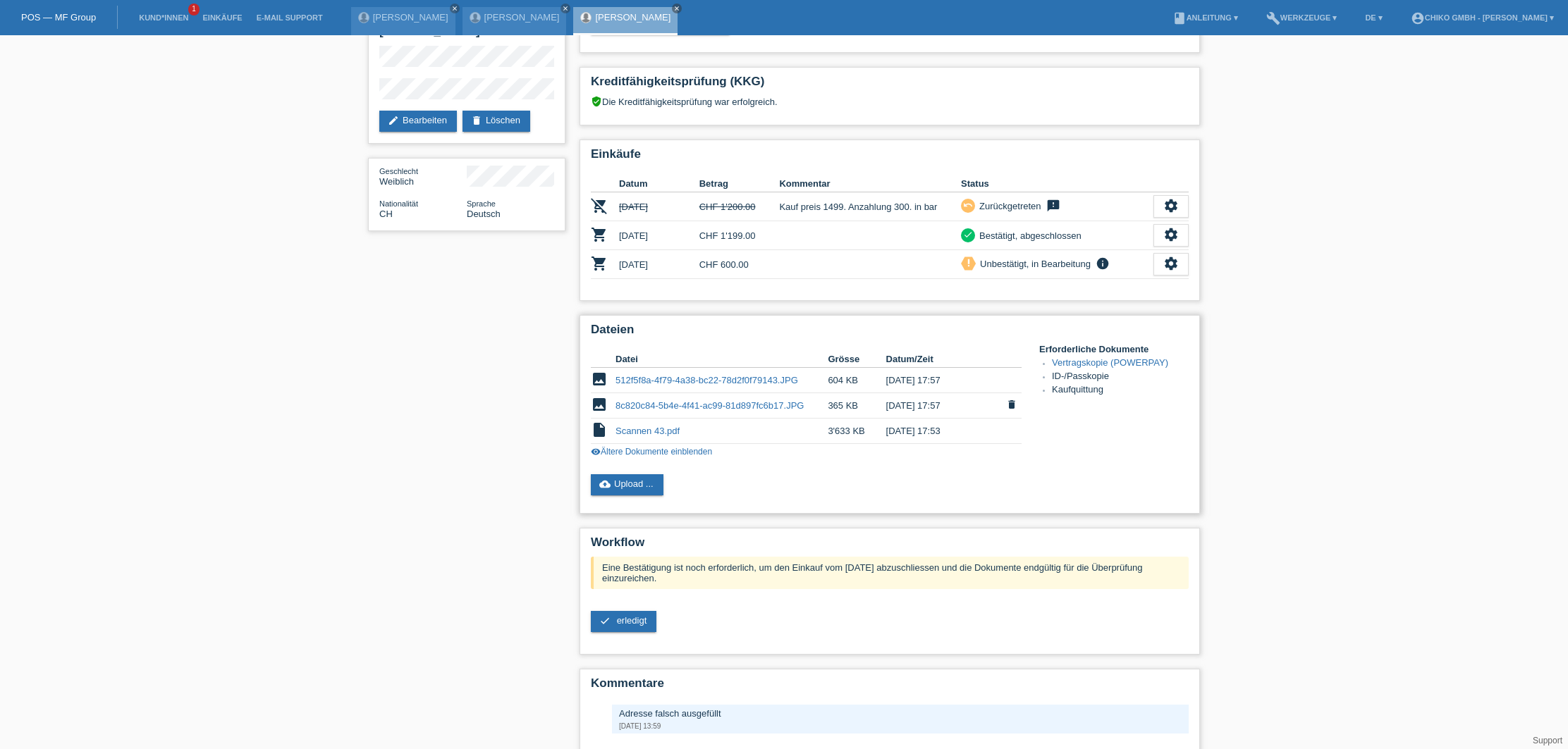
click at [710, 409] on link "8c820c84-5b4e-4f41-ac99-81d897fc6b17.JPG" at bounding box center [709, 405] width 188 height 10
click at [714, 401] on td "8c820c84-5b4e-4f41-ac99-81d897fc6b17.JPG" at bounding box center [721, 405] width 212 height 25
click at [719, 405] on link "8c820c84-5b4e-4f41-ac99-81d897fc6b17.JPG" at bounding box center [709, 405] width 188 height 10
click at [706, 386] on td "512f5f8a-4f79-4a38-bc22-78d2f0f79143.JPG" at bounding box center [721, 380] width 212 height 25
click at [707, 381] on link "512f5f8a-4f79-4a38-bc22-78d2f0f79143.JPG" at bounding box center [707, 379] width 183 height 10
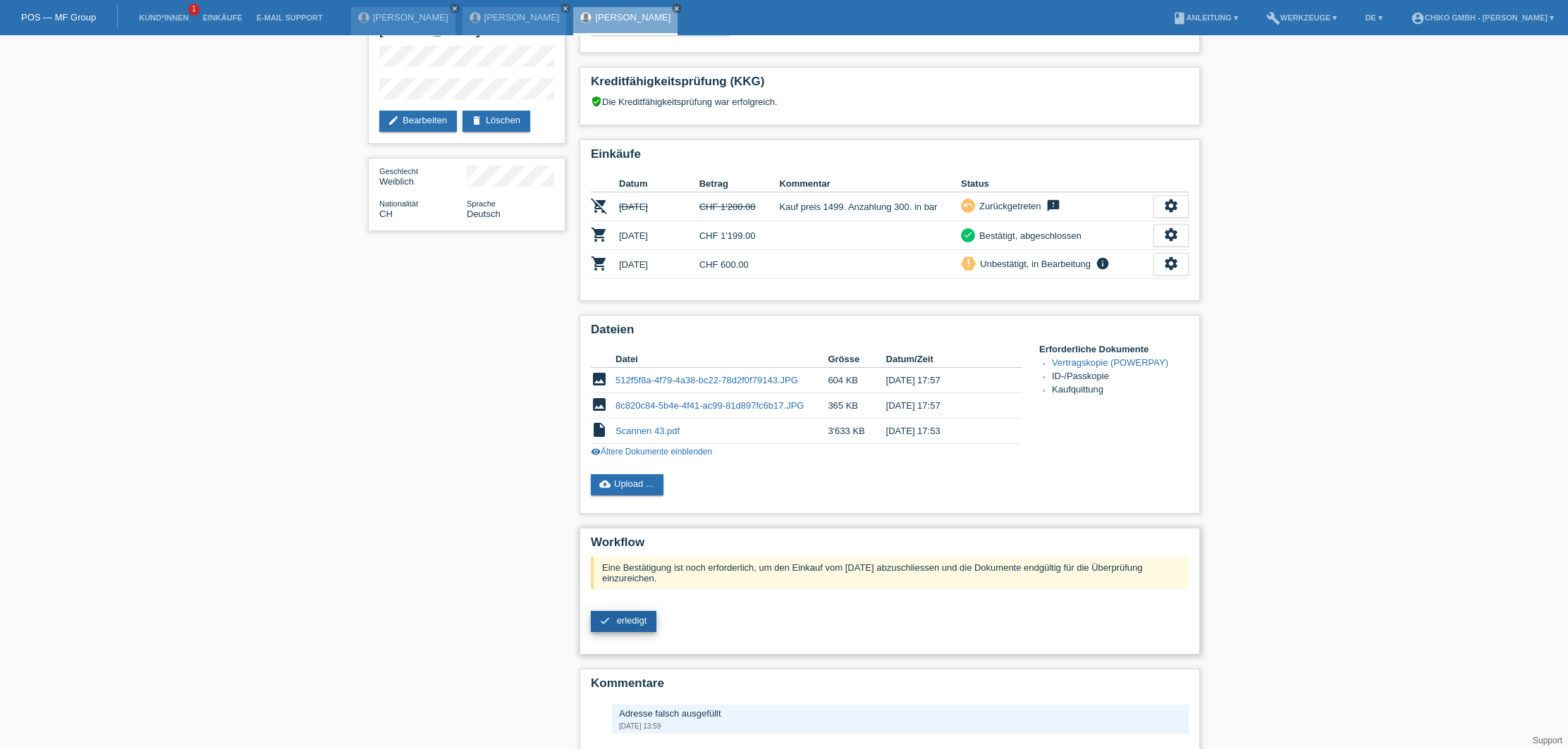
click at [634, 631] on link "check erledigt" at bounding box center [623, 621] width 66 height 21
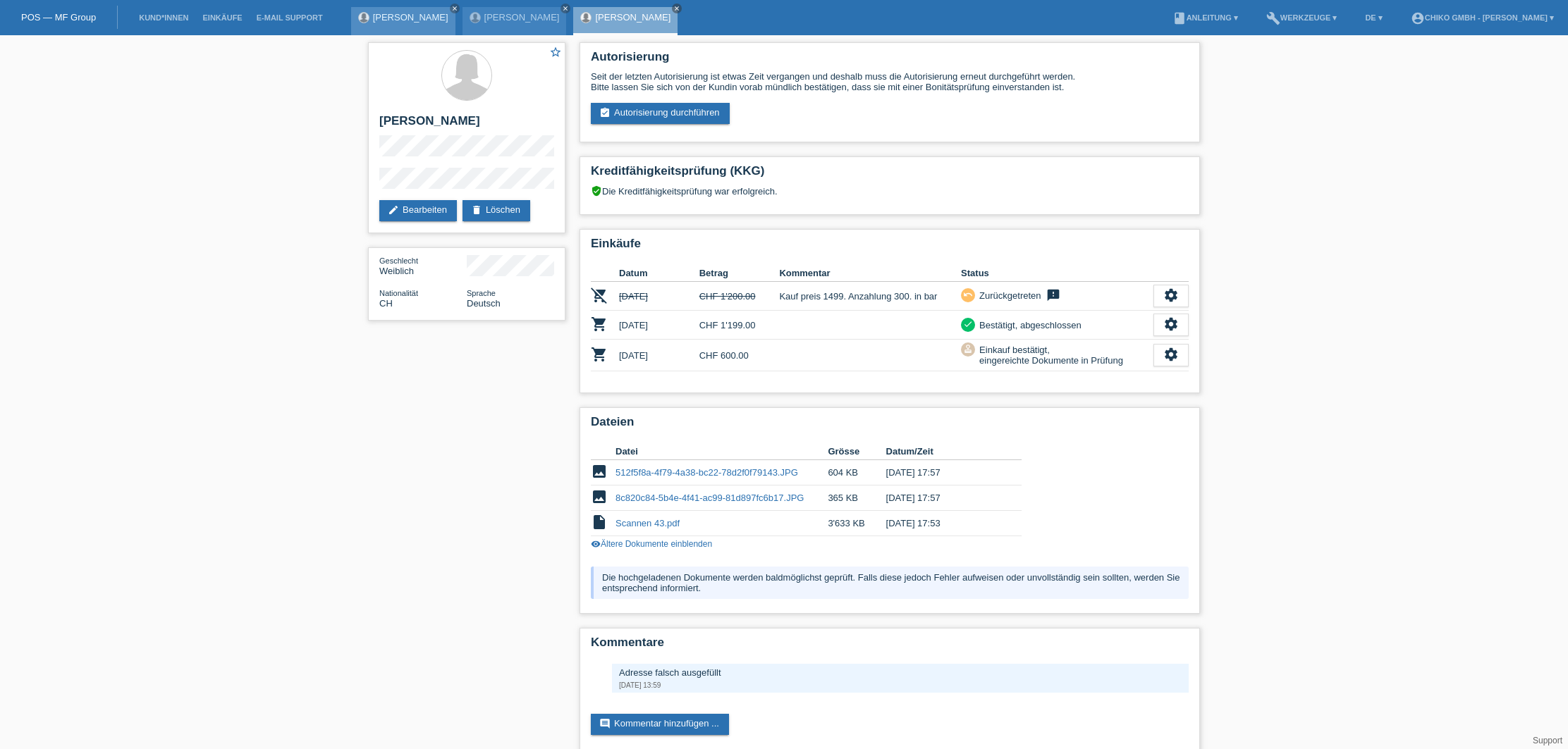
click at [391, 27] on div "Pinar DIncer close" at bounding box center [403, 21] width 104 height 29
click at [399, 22] on link "[PERSON_NAME]" at bounding box center [410, 17] width 75 height 10
